Goal: Transaction & Acquisition: Download file/media

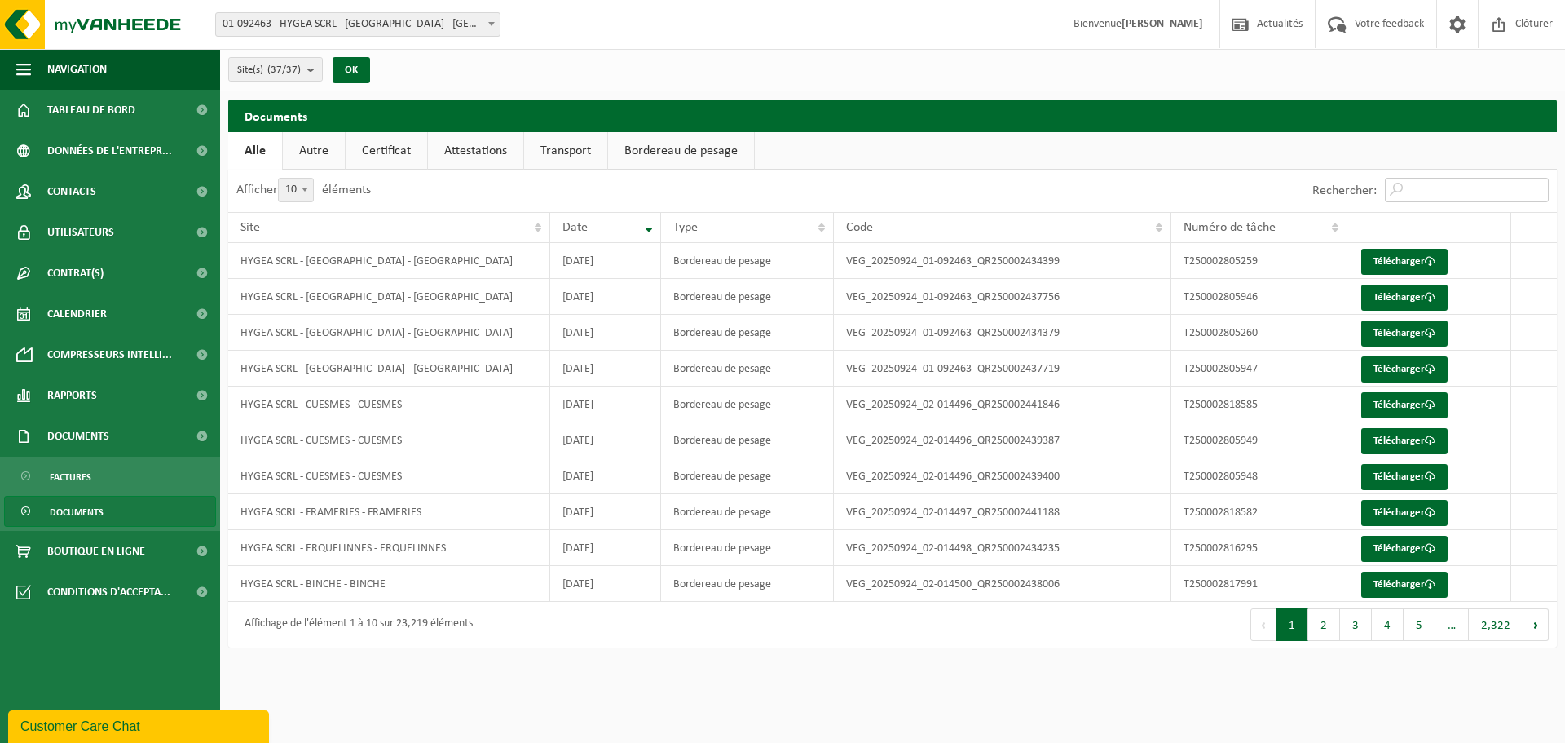
drag, startPoint x: 1420, startPoint y: 184, endPoint x: 1412, endPoint y: 185, distance: 8.2
click at [1420, 184] on input "Rechercher:" at bounding box center [1467, 190] width 164 height 24
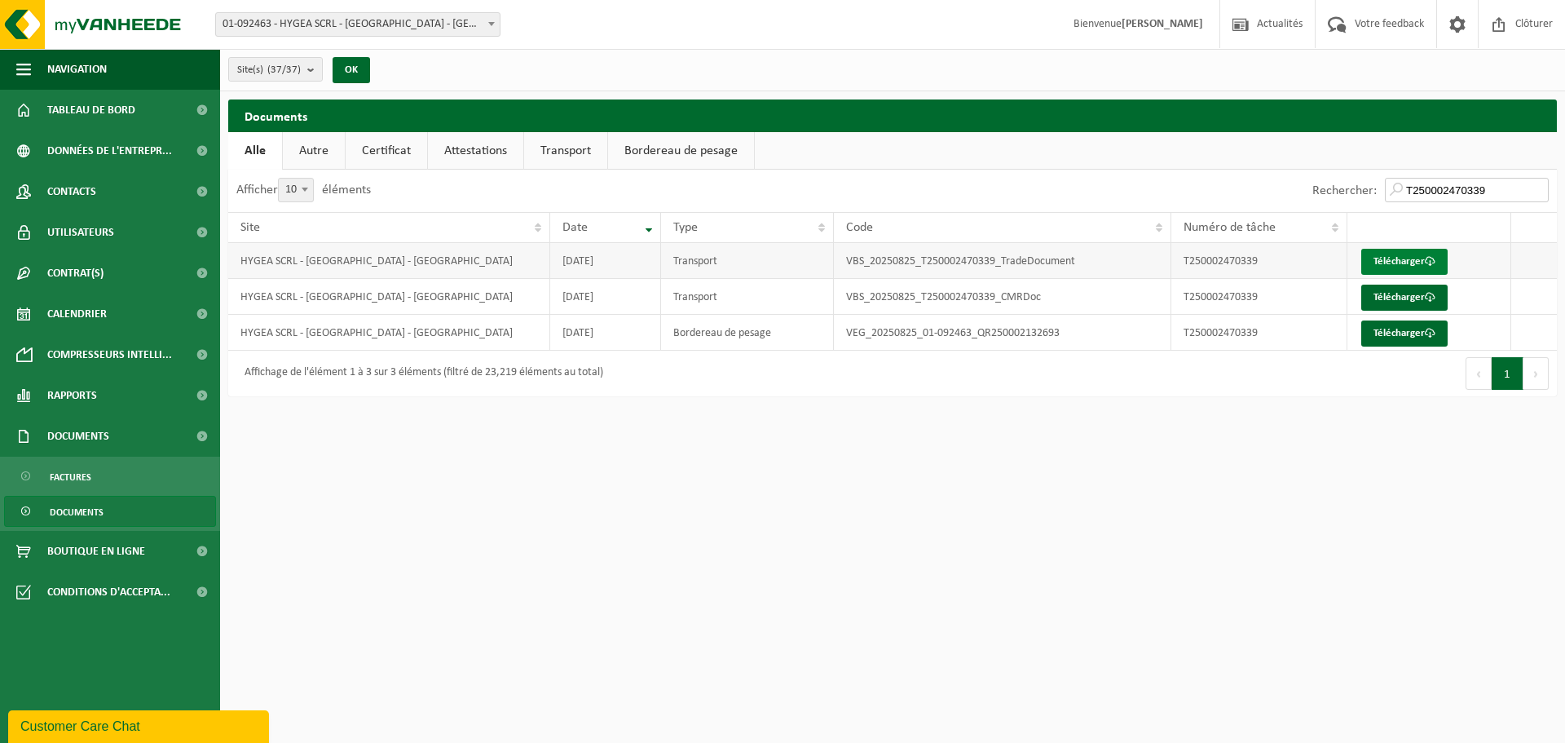
type input "T250002470339"
click at [1400, 261] on link "Télécharger" at bounding box center [1404, 262] width 86 height 26
click at [1398, 297] on link "Télécharger" at bounding box center [1404, 297] width 86 height 26
click at [1410, 335] on link "Télécharger" at bounding box center [1404, 333] width 86 height 26
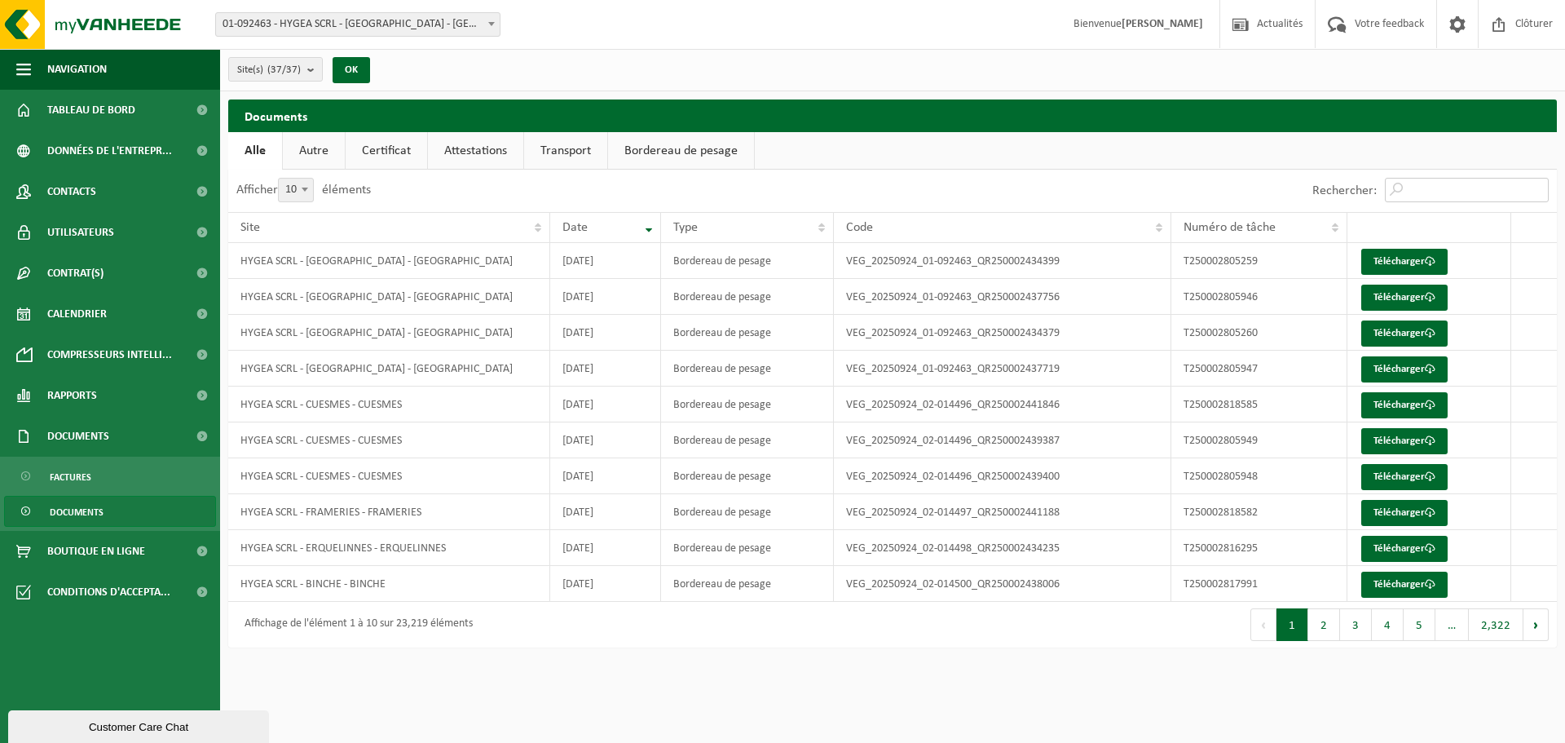
click at [1437, 193] on input "Rechercher:" at bounding box center [1467, 190] width 164 height 24
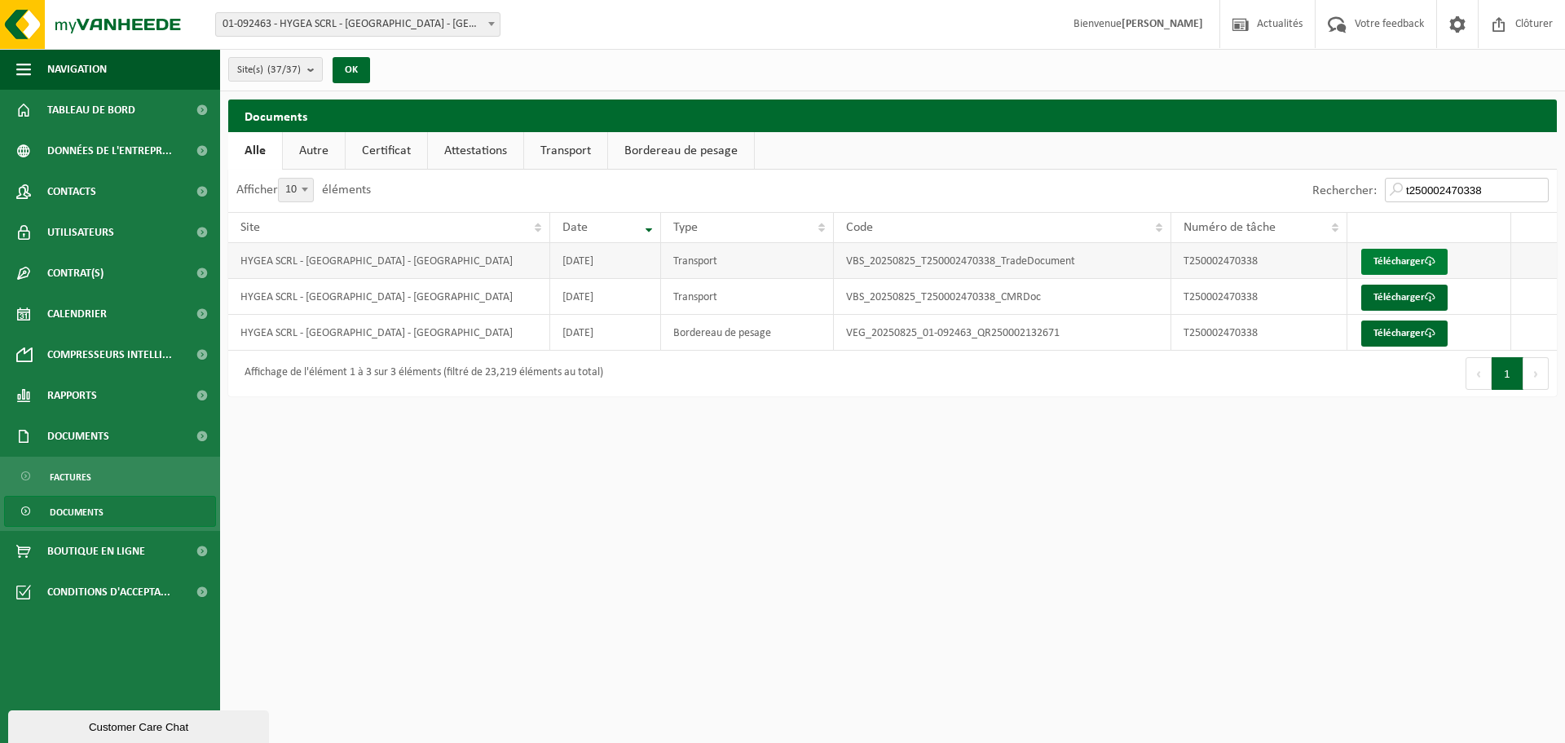
type input "t250002470338"
click at [1414, 261] on link "Télécharger" at bounding box center [1404, 262] width 86 height 26
click at [1400, 300] on link "Télécharger" at bounding box center [1404, 297] width 86 height 26
click at [1390, 325] on link "Télécharger" at bounding box center [1404, 333] width 86 height 26
